Goal: Use online tool/utility

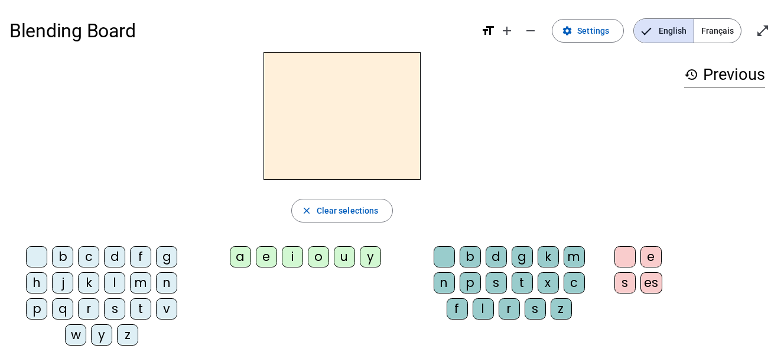
drag, startPoint x: 703, startPoint y: 1, endPoint x: 484, endPoint y: 109, distance: 244.5
click at [484, 109] on div at bounding box center [341, 116] width 665 height 128
click at [716, 35] on span "Français" at bounding box center [717, 31] width 47 height 24
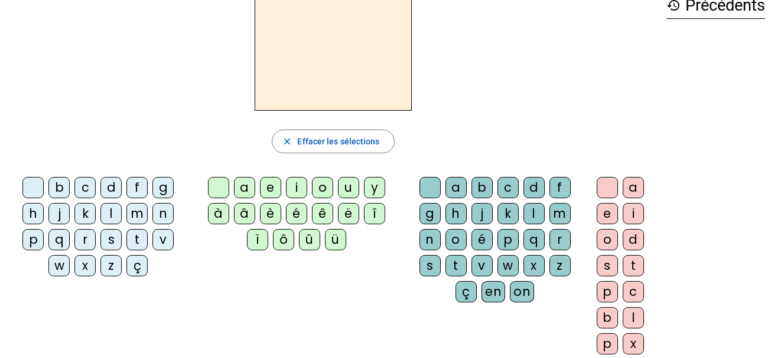
scroll to position [69, 0]
click at [139, 213] on div "m" at bounding box center [136, 213] width 21 height 21
click at [244, 187] on div "a" at bounding box center [244, 187] width 21 height 21
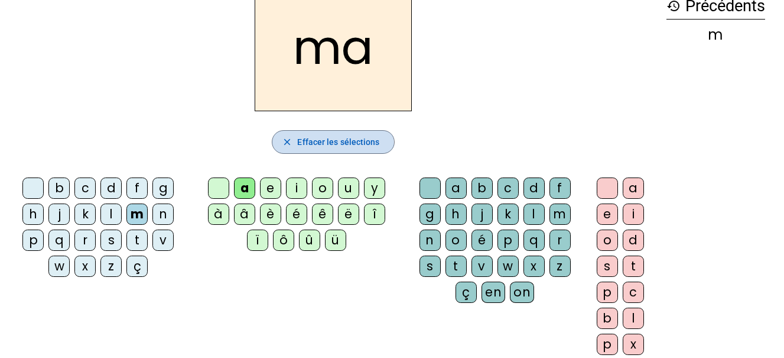
click at [287, 145] on mat-icon "close" at bounding box center [287, 142] width 11 height 11
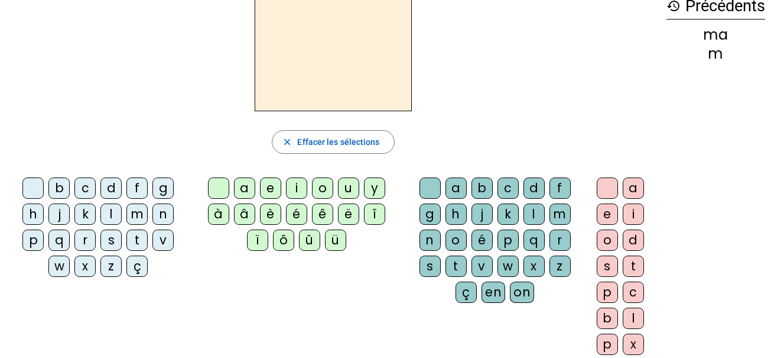
click at [137, 215] on div "m" at bounding box center [136, 213] width 21 height 21
click at [242, 189] on div "a" at bounding box center [244, 187] width 21 height 21
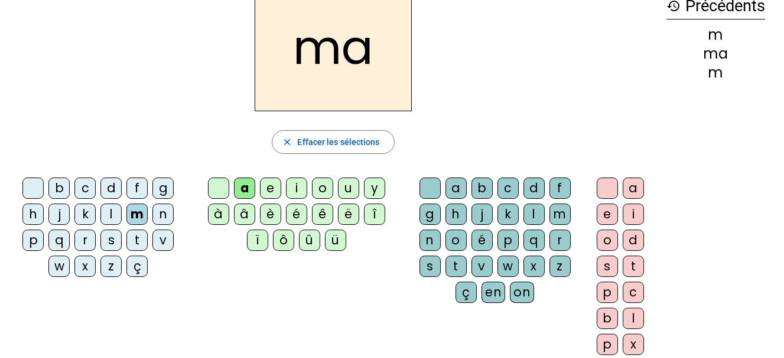
click at [508, 245] on div "p" at bounding box center [508, 239] width 21 height 21
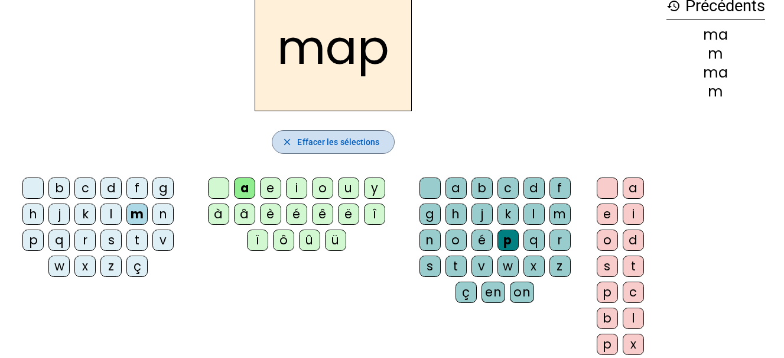
click at [313, 139] on span "Effacer les sélections" at bounding box center [338, 142] width 82 height 14
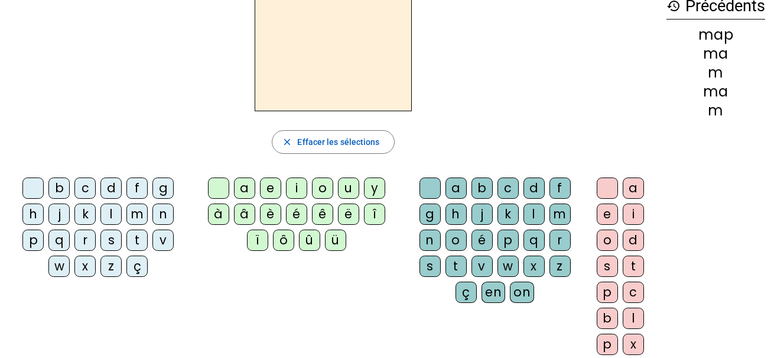
click at [138, 212] on div "m" at bounding box center [136, 213] width 21 height 21
click at [324, 182] on div "o" at bounding box center [322, 187] width 21 height 21
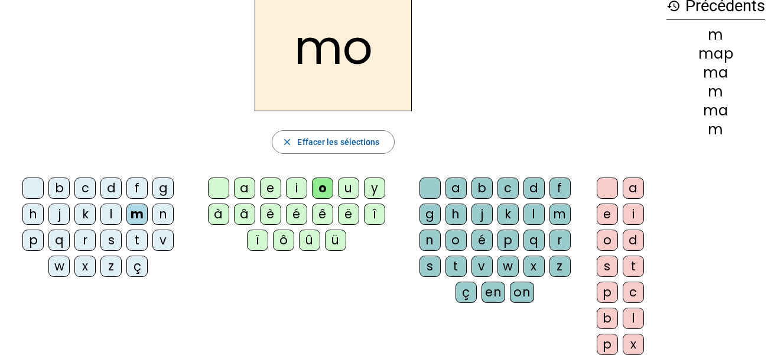
click at [508, 239] on div "p" at bounding box center [508, 239] width 21 height 21
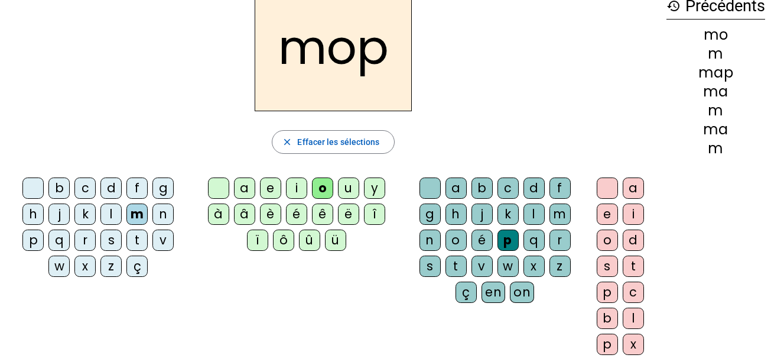
click at [718, 30] on div "mo" at bounding box center [716, 35] width 99 height 14
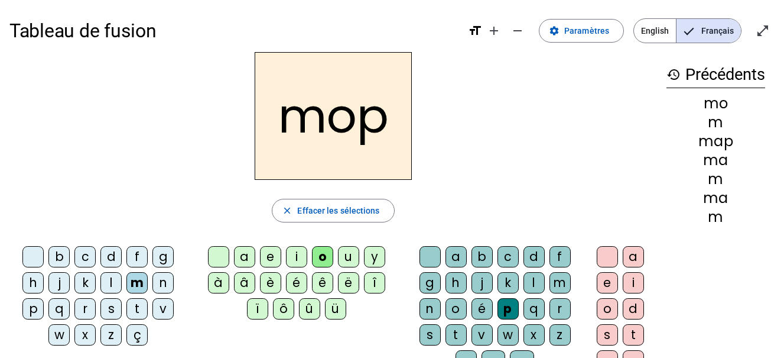
scroll to position [1, 0]
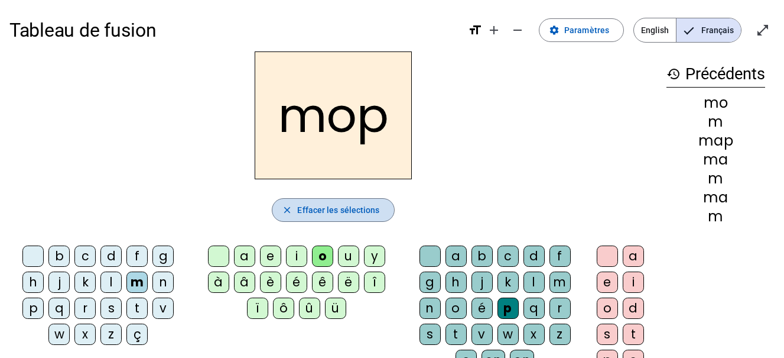
click at [314, 211] on span "Effacer les sélections" at bounding box center [338, 210] width 82 height 14
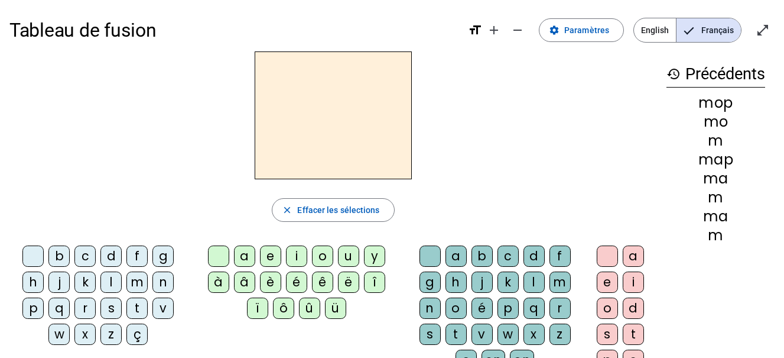
click at [109, 310] on div "s" at bounding box center [110, 307] width 21 height 21
click at [244, 254] on div "a" at bounding box center [244, 255] width 21 height 21
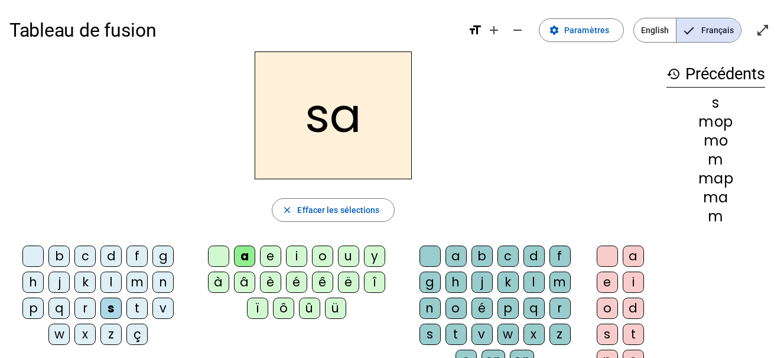
click at [503, 252] on div "c" at bounding box center [508, 255] width 21 height 21
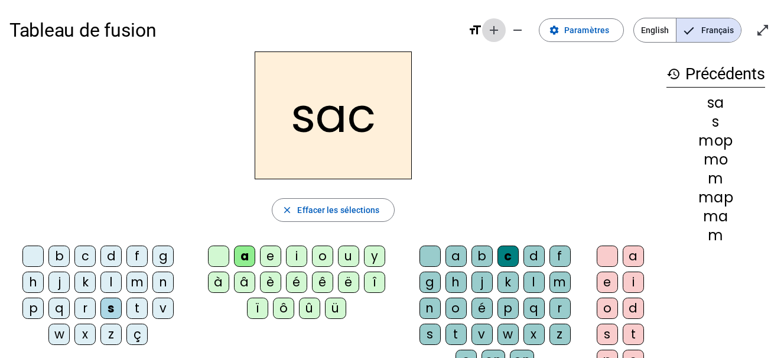
click at [493, 28] on mat-icon "add" at bounding box center [494, 30] width 14 height 14
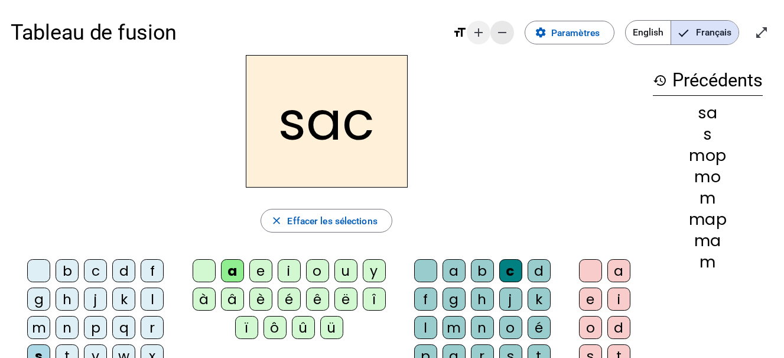
click at [493, 28] on span "Diminuer la taille de la police" at bounding box center [502, 32] width 28 height 28
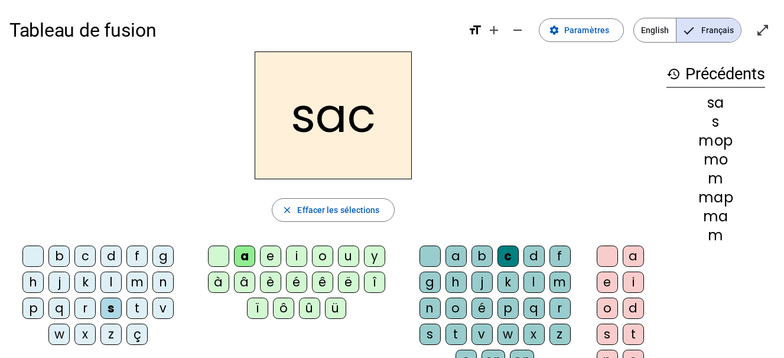
click at [713, 122] on div "s" at bounding box center [716, 122] width 99 height 14
click at [729, 77] on h3 "history Précédents" at bounding box center [716, 74] width 99 height 27
drag, startPoint x: 713, startPoint y: 113, endPoint x: 714, endPoint y: 131, distance: 18.4
click at [714, 131] on div "sa s mop mo m map ma m" at bounding box center [716, 169] width 99 height 147
click at [714, 134] on div "mop" at bounding box center [716, 141] width 99 height 14
